Goal: Book appointment/travel/reservation

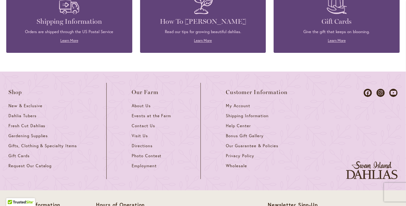
scroll to position [2750, 0]
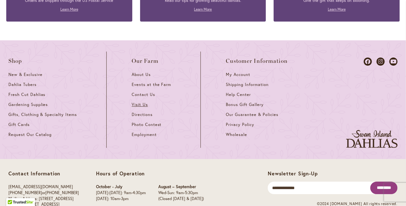
click at [136, 102] on span "Visit Us" at bounding box center [140, 104] width 16 height 5
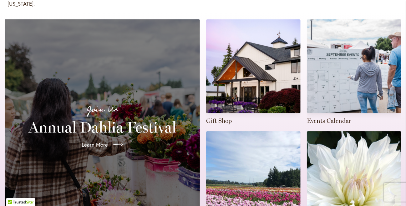
scroll to position [135, 0]
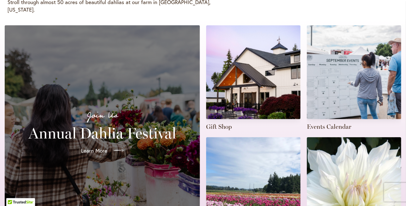
click at [95, 147] on span "Learn More" at bounding box center [94, 151] width 26 height 8
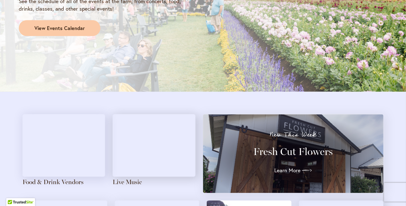
scroll to position [505, 0]
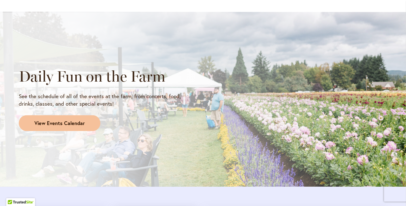
click at [55, 120] on span "View Events Calendar" at bounding box center [59, 123] width 50 height 7
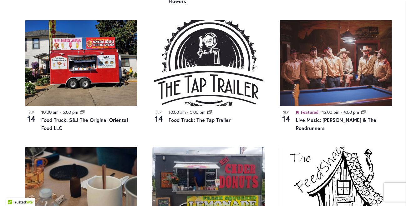
scroll to position [143, 0]
